Goal: Transaction & Acquisition: Purchase product/service

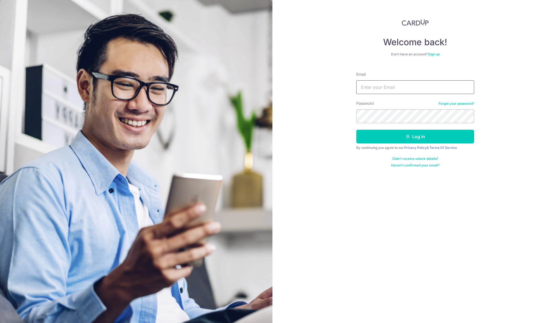
click at [365, 90] on input "Email" at bounding box center [415, 87] width 118 height 14
type input "talktoroh@gmail.com"
click at [356, 130] on button "Log in" at bounding box center [415, 137] width 118 height 14
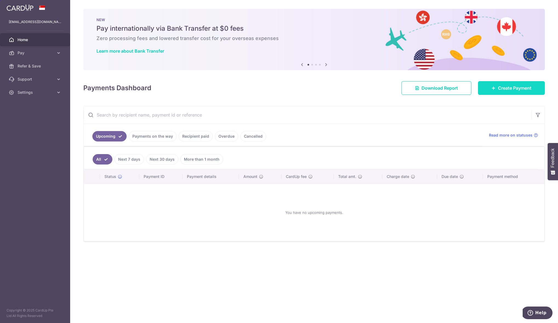
click at [494, 89] on icon at bounding box center [493, 88] width 4 height 4
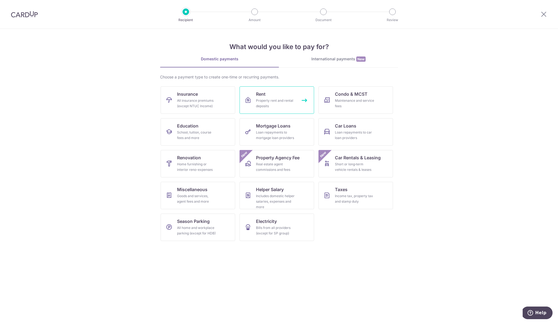
click at [257, 94] on span "Rent" at bounding box center [261, 94] width 10 height 7
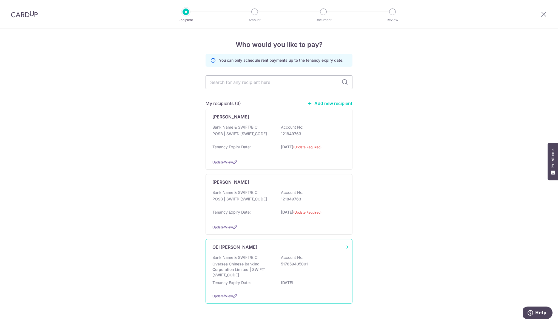
click at [346, 246] on div "OEI NGAR LAI Bank Name & SWIFT/BIC: Oversea Chinese Banking Corporation Limited…" at bounding box center [278, 271] width 147 height 64
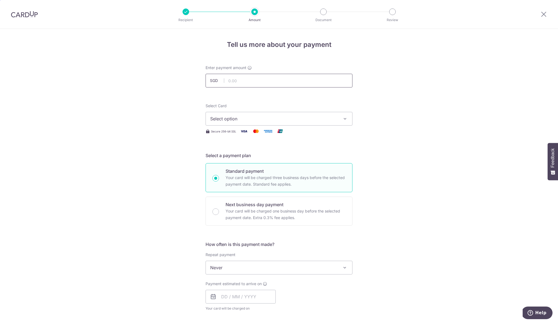
click at [261, 82] on input "text" at bounding box center [278, 81] width 147 height 14
type input "4,300.00"
click at [346, 116] on button "Select option" at bounding box center [278, 119] width 147 height 14
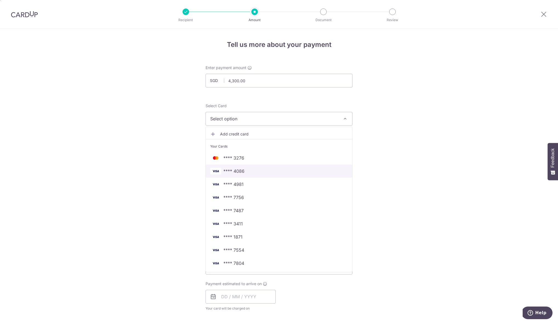
click at [234, 170] on span "**** 4086" at bounding box center [233, 171] width 21 height 7
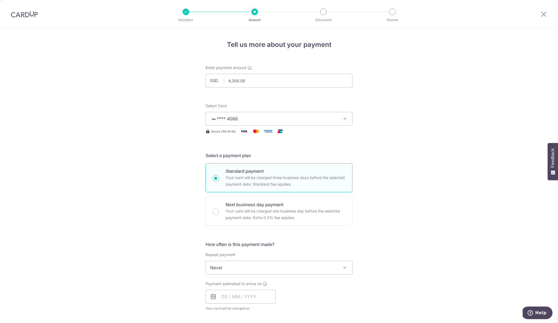
click at [369, 149] on div "Tell us more about your payment Enter payment amount SGD 4,300.00 4300.00 Selec…" at bounding box center [279, 277] width 558 height 496
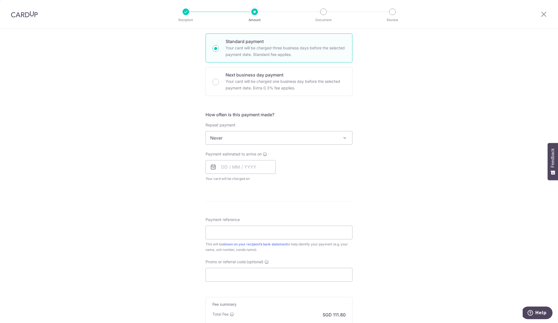
scroll to position [150, 0]
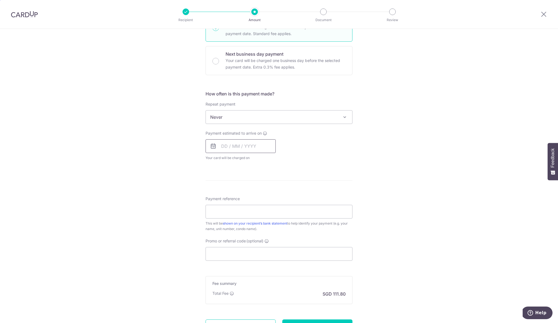
click at [257, 146] on input "text" at bounding box center [240, 146] width 70 height 14
click at [237, 196] on link "7" at bounding box center [238, 195] width 9 height 9
type input "07/10/2025"
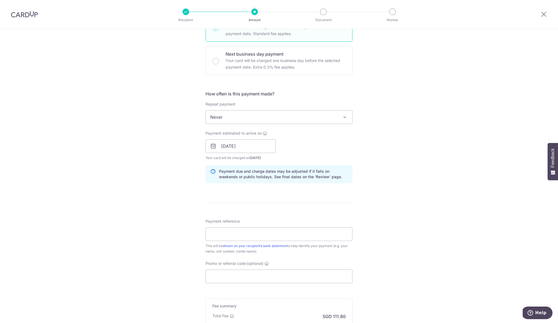
click at [285, 135] on div "Payment estimated to arrive on 07/10/2025 Prev Next Jan Feb Mar Apr May Jun Jul…" at bounding box center [278, 145] width 153 height 30
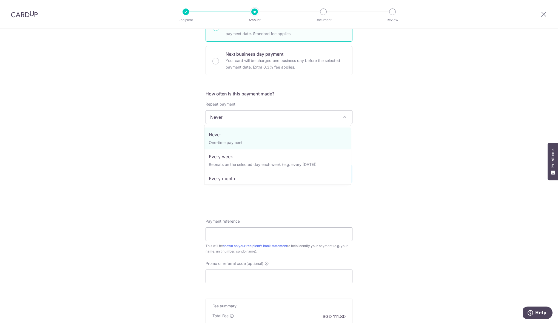
click at [288, 118] on span "Never" at bounding box center [279, 116] width 146 height 13
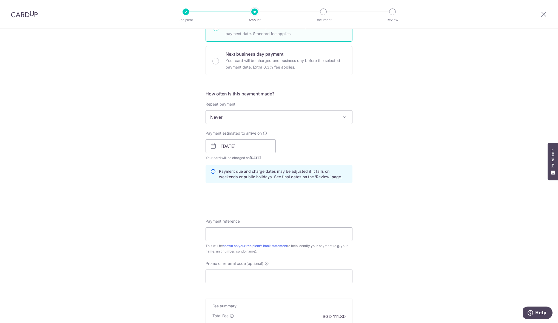
click at [379, 96] on div "Tell us more about your payment Enter payment amount SGD 4,300.00 4300.00 Selec…" at bounding box center [279, 137] width 558 height 518
click at [323, 67] on p "Your card will be charged one business day before the selected payment date. Ex…" at bounding box center [285, 63] width 120 height 13
click at [219, 64] on input "Next business day payment Your card will be charged one business day before the…" at bounding box center [215, 61] width 7 height 7
radio input "false"
radio input "true"
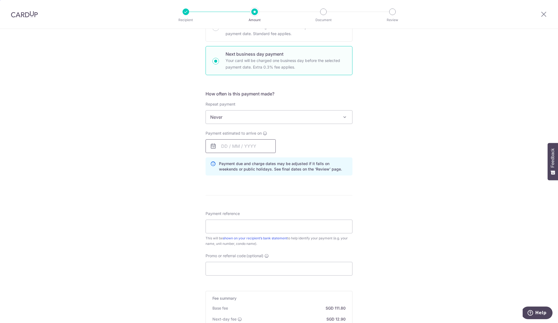
click at [260, 147] on input "text" at bounding box center [240, 146] width 70 height 14
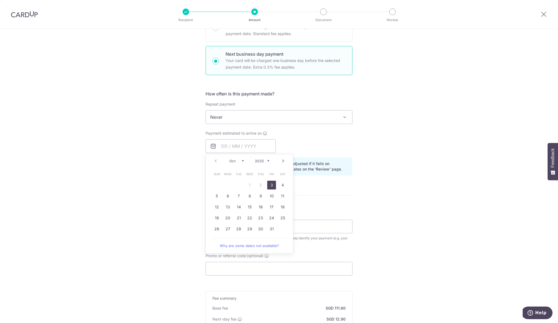
click at [269, 185] on link "3" at bounding box center [271, 185] width 9 height 9
type input "[DATE]"
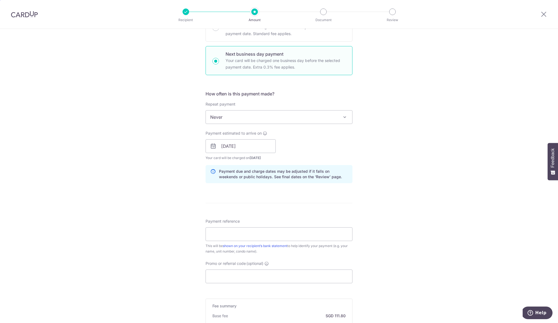
click at [372, 157] on div "Tell us more about your payment Enter payment amount SGD 4,300.00 4300.00 Selec…" at bounding box center [279, 150] width 558 height 545
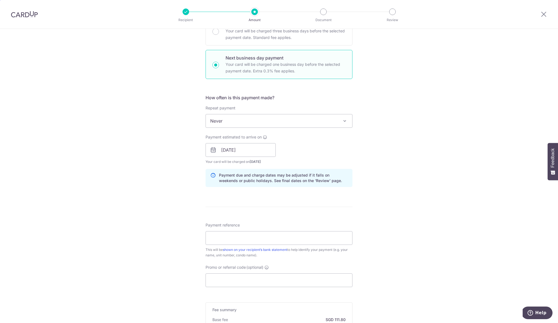
scroll to position [191, 0]
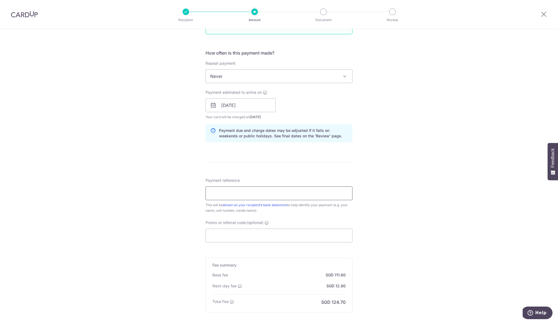
click at [303, 191] on input "Payment reference" at bounding box center [278, 193] width 147 height 14
drag, startPoint x: 228, startPoint y: 193, endPoint x: 274, endPoint y: 198, distance: 46.9
click at [274, 199] on input "Roh2025August" at bounding box center [278, 193] width 147 height 14
type input "Roh2025October"
click at [365, 194] on div "Tell us more about your payment Enter payment amount SGD 4,300.00 4300.00 Selec…" at bounding box center [279, 110] width 558 height 545
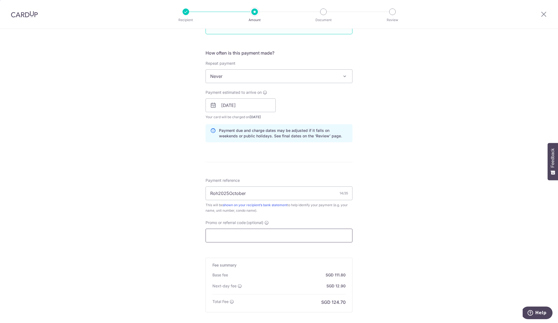
click at [251, 235] on input "Promo or referral code (optional)" at bounding box center [278, 235] width 147 height 14
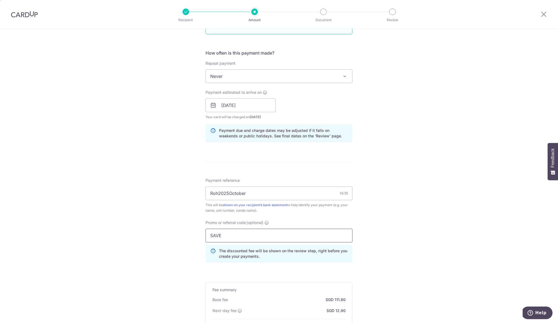
drag, startPoint x: 228, startPoint y: 235, endPoint x: 172, endPoint y: 235, distance: 55.9
click at [173, 235] on div "Tell us more about your payment Enter payment amount SGD 4,300.00 4300.00 Selec…" at bounding box center [279, 122] width 558 height 569
paste input "RENT179"
type input "SAVERENT179"
click at [172, 235] on div "Tell us more about your payment Enter payment amount SGD 4,300.00 4300.00 Selec…" at bounding box center [279, 122] width 558 height 569
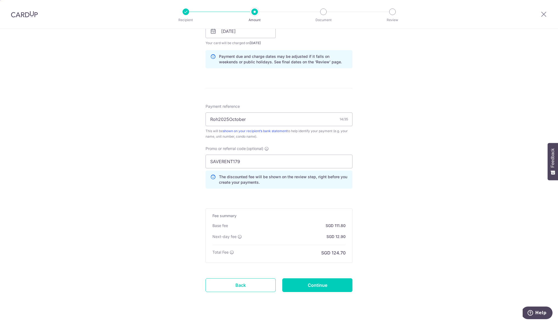
scroll to position [275, 0]
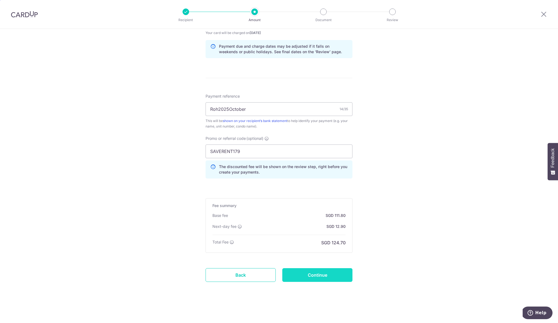
click at [316, 274] on input "Continue" at bounding box center [317, 275] width 70 height 14
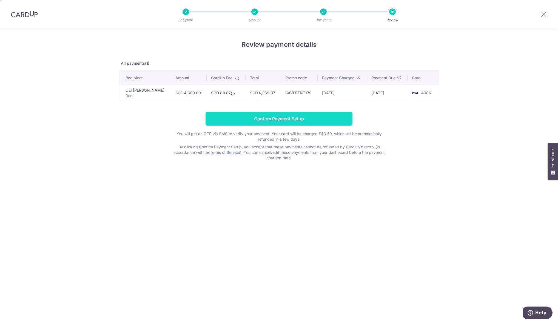
click at [276, 118] on input "Confirm Payment Setup" at bounding box center [278, 119] width 147 height 14
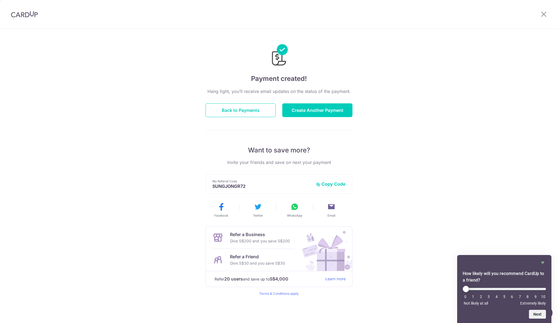
click at [17, 15] on img at bounding box center [24, 14] width 27 height 7
